Goal: Transaction & Acquisition: Purchase product/service

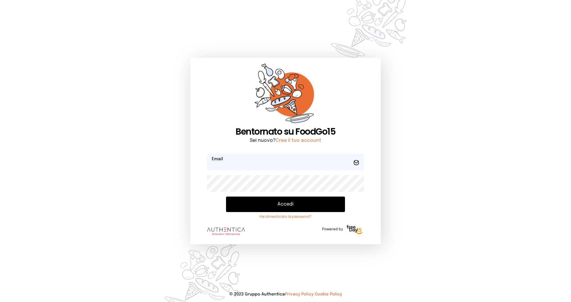
type input "**********"
click at [280, 208] on button "Accedi" at bounding box center [285, 203] width 119 height 15
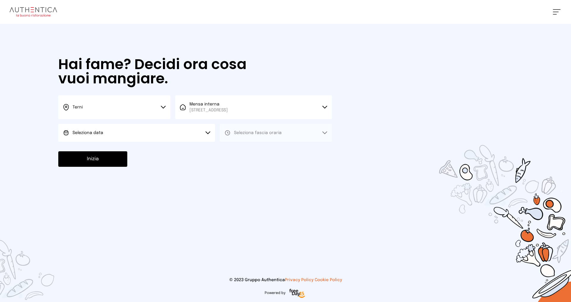
click at [115, 129] on button "Seleziona data" at bounding box center [136, 133] width 157 height 18
drag, startPoint x: 92, startPoint y: 146, endPoint x: 107, endPoint y: 144, distance: 14.8
click at [92, 146] on li "[DATE], [DATE]" at bounding box center [136, 149] width 157 height 15
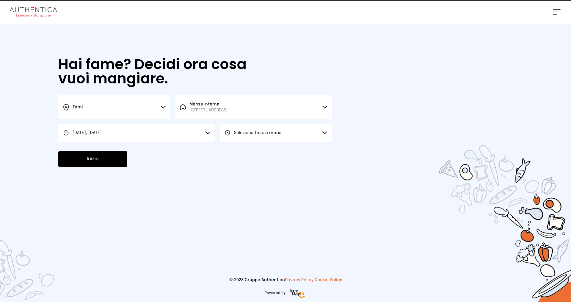
click at [267, 135] on span "Seleziona fascia oraria" at bounding box center [258, 133] width 48 height 4
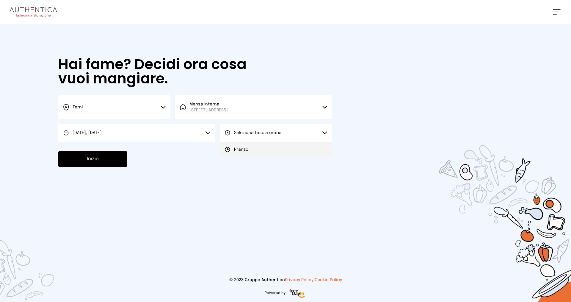
click at [246, 149] on span "Pranzo" at bounding box center [241, 149] width 14 height 6
click at [113, 162] on button "Inizia" at bounding box center [92, 158] width 69 height 15
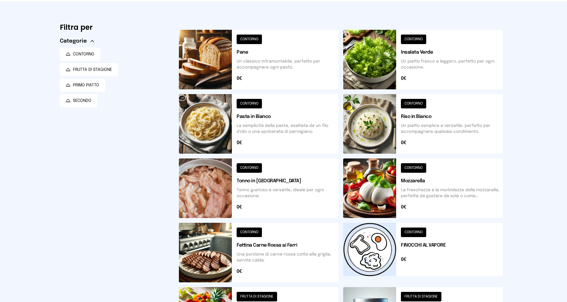
scroll to position [60, 0]
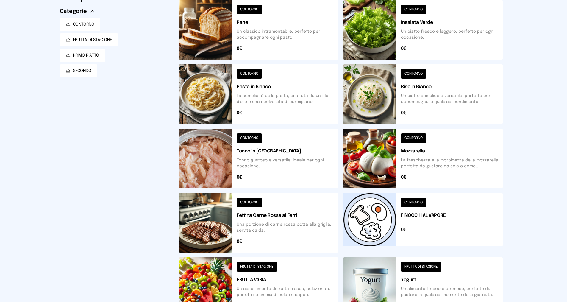
click at [434, 213] on button at bounding box center [423, 223] width 160 height 60
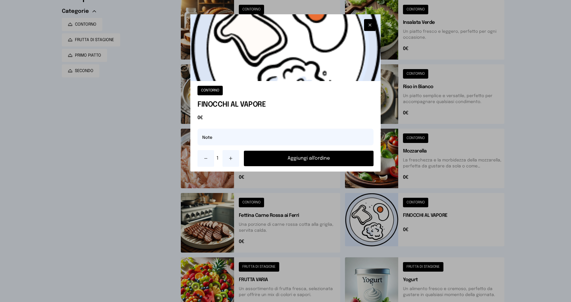
click at [298, 160] on button "Aggiungi all'ordine" at bounding box center [309, 158] width 130 height 15
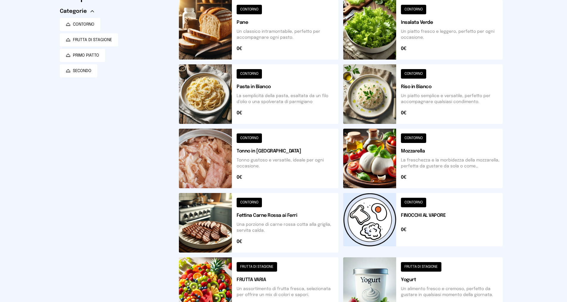
click at [426, 96] on button at bounding box center [423, 94] width 160 height 60
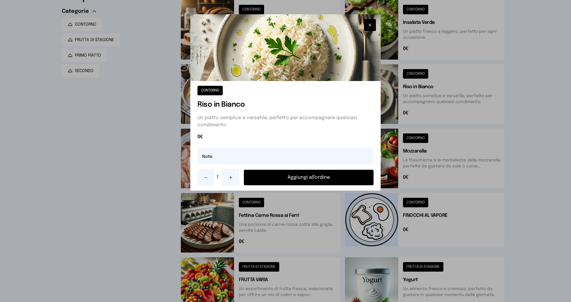
click at [307, 177] on button "Aggiungi all'ordine" at bounding box center [309, 177] width 130 height 15
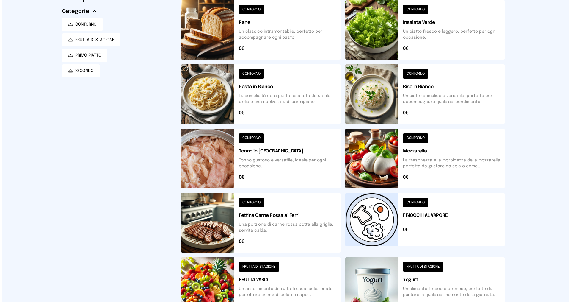
scroll to position [0, 0]
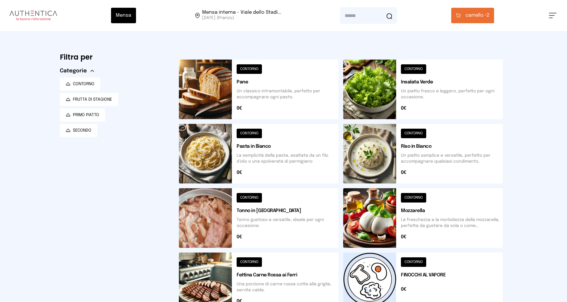
click at [474, 8] on button "carrello • 2" at bounding box center [472, 15] width 43 height 15
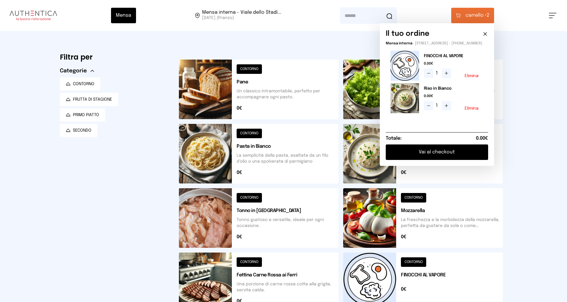
click at [435, 153] on button "Vai al checkout" at bounding box center [437, 151] width 102 height 15
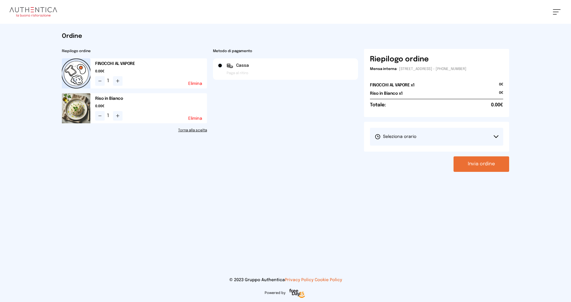
click at [408, 138] on span "Seleziona orario" at bounding box center [396, 137] width 42 height 6
click at [395, 155] on span "1° Turno (13:00 - 15:00)" at bounding box center [397, 153] width 45 height 6
click at [475, 162] on button "Invia ordine" at bounding box center [482, 163] width 56 height 15
